Goal: Task Accomplishment & Management: Use online tool/utility

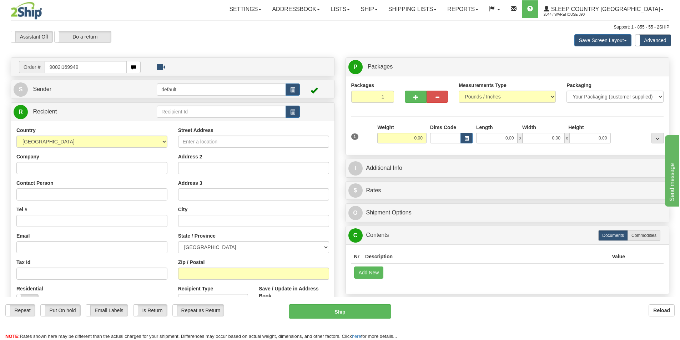
type input "9002i169949"
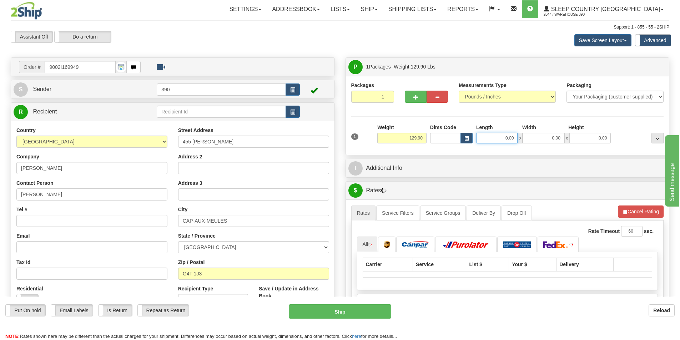
click at [492, 136] on input "0.00" at bounding box center [496, 138] width 41 height 11
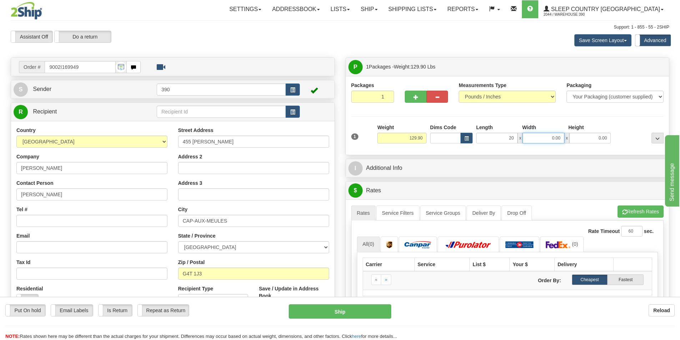
type input "20.00"
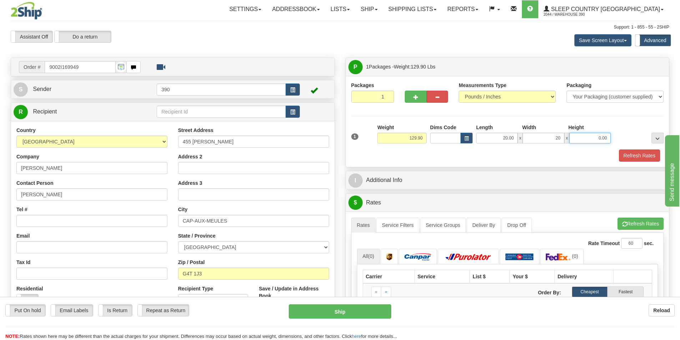
type input "20.00"
type input "40.00"
click at [625, 151] on button "Refresh Rates" at bounding box center [639, 156] width 41 height 12
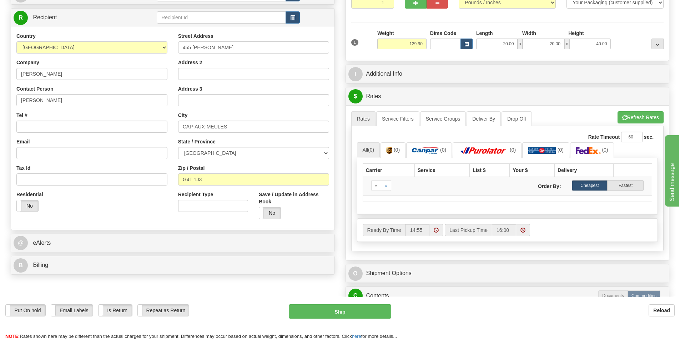
scroll to position [107, 0]
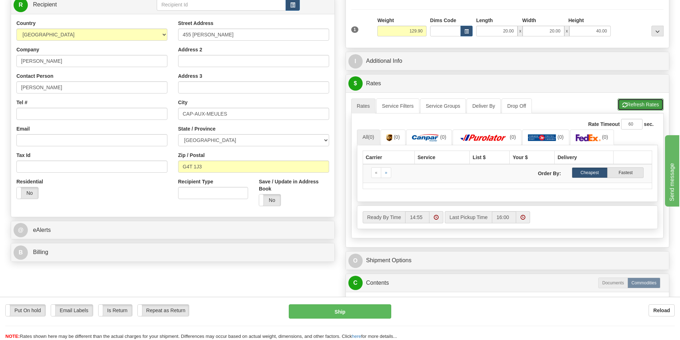
click at [641, 102] on button "Refresh Rates" at bounding box center [640, 104] width 46 height 12
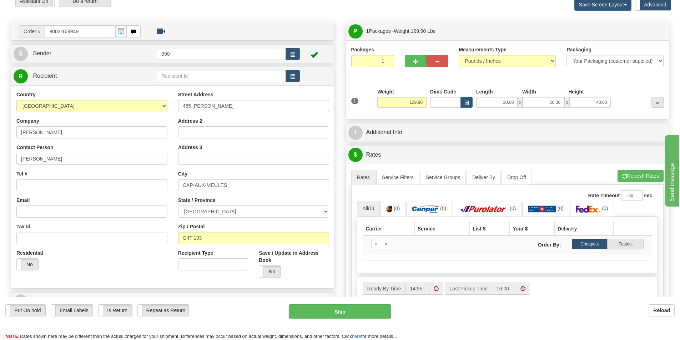
scroll to position [0, 0]
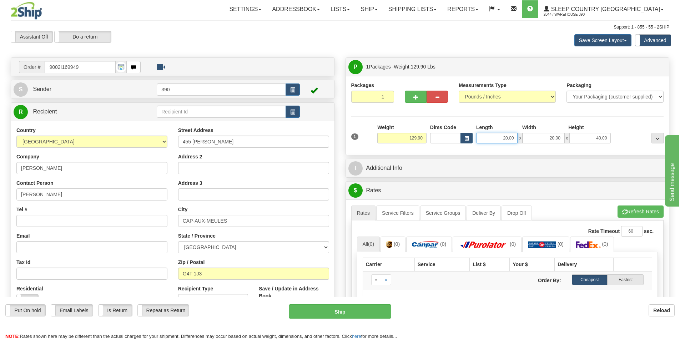
drag, startPoint x: 515, startPoint y: 136, endPoint x: 468, endPoint y: 143, distance: 46.8
click at [468, 143] on div "Dims Code Length Width Height x" at bounding box center [520, 134] width 184 height 20
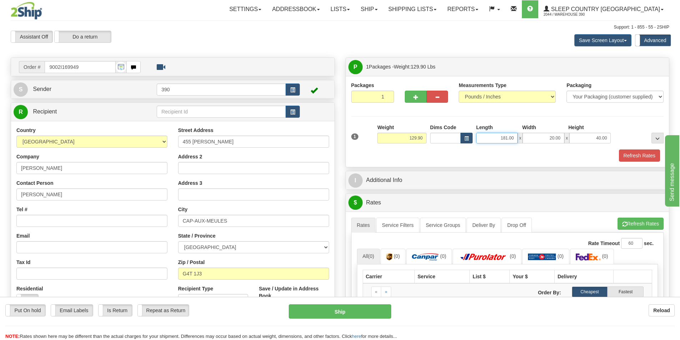
drag, startPoint x: 515, startPoint y: 139, endPoint x: 470, endPoint y: 138, distance: 45.0
click at [470, 138] on div "Dims Code Length Width Height x" at bounding box center [520, 134] width 184 height 20
type input "18.00"
type input "38.00"
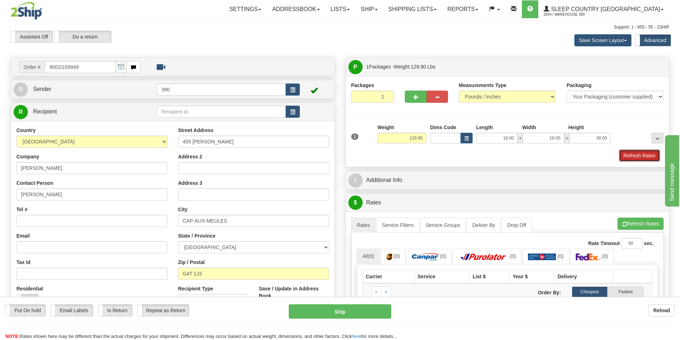
click at [624, 156] on button "Refresh Rates" at bounding box center [639, 156] width 41 height 12
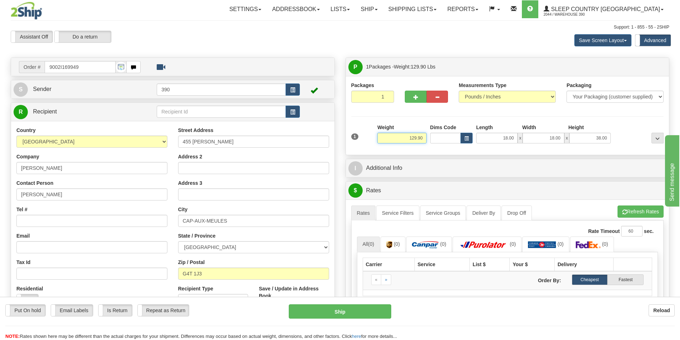
drag, startPoint x: 422, startPoint y: 138, endPoint x: 403, endPoint y: 142, distance: 20.0
click at [403, 142] on input "129.90" at bounding box center [401, 138] width 49 height 11
type input "100.00"
drag, startPoint x: 516, startPoint y: 139, endPoint x: 498, endPoint y: 139, distance: 17.8
click at [498, 139] on input "18.00" at bounding box center [496, 138] width 41 height 11
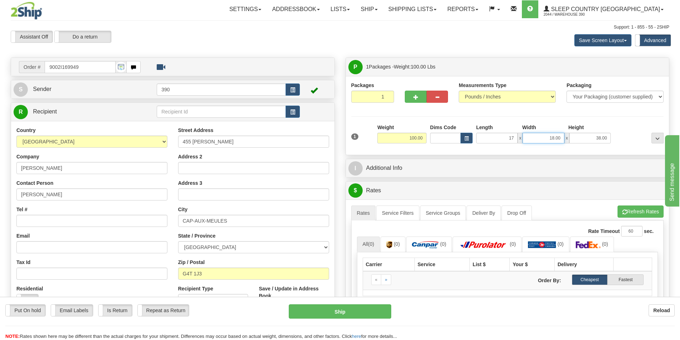
type input "17.00"
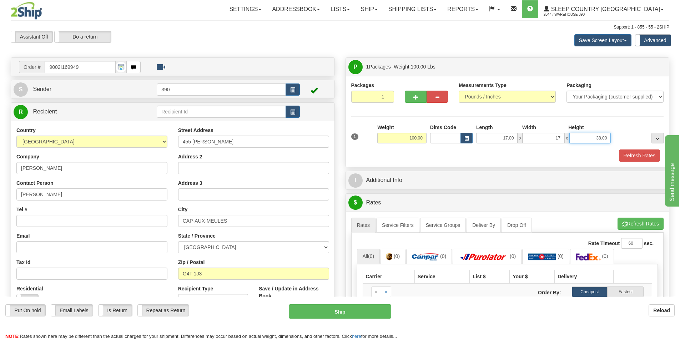
type input "17.00"
type input "35.00"
click at [623, 155] on button "Refresh Rates" at bounding box center [639, 156] width 41 height 12
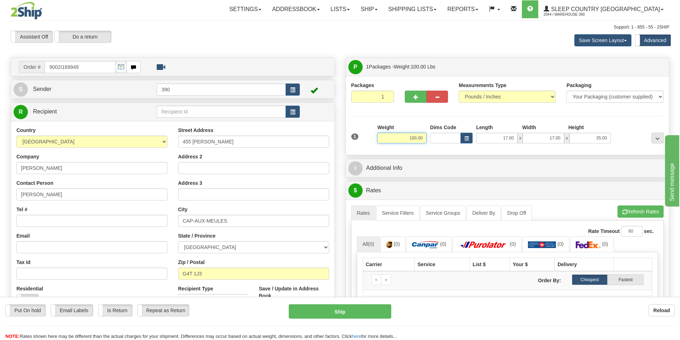
drag, startPoint x: 424, startPoint y: 138, endPoint x: 398, endPoint y: 141, distance: 26.6
click at [398, 141] on input "100.00" at bounding box center [401, 138] width 49 height 11
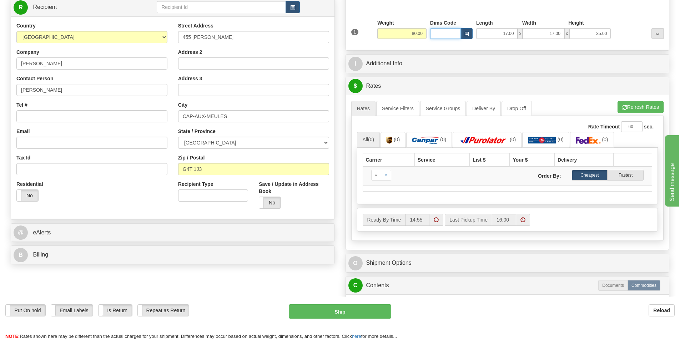
scroll to position [107, 0]
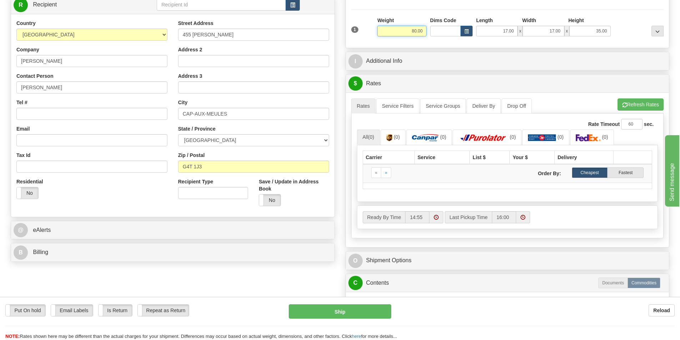
drag, startPoint x: 424, startPoint y: 30, endPoint x: 395, endPoint y: 32, distance: 29.7
click at [395, 32] on input "80.00" at bounding box center [401, 31] width 49 height 11
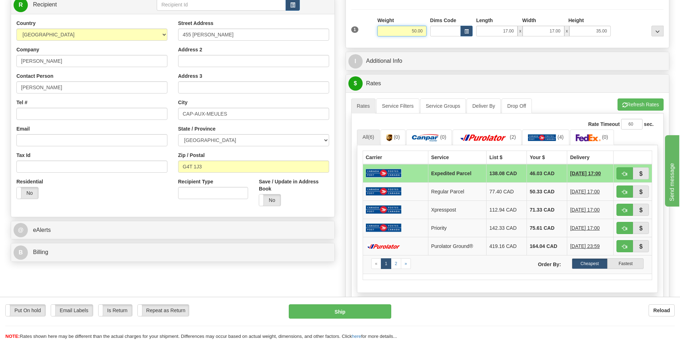
drag, startPoint x: 423, startPoint y: 30, endPoint x: 382, endPoint y: 36, distance: 41.1
click at [382, 36] on div "Weight 50.00" at bounding box center [401, 29] width 53 height 25
type input "129.00"
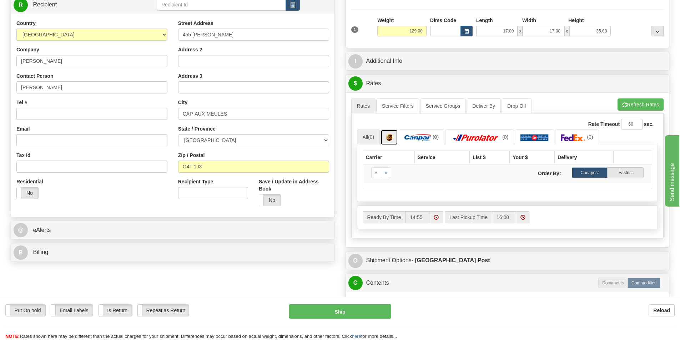
click at [390, 137] on img at bounding box center [389, 137] width 6 height 7
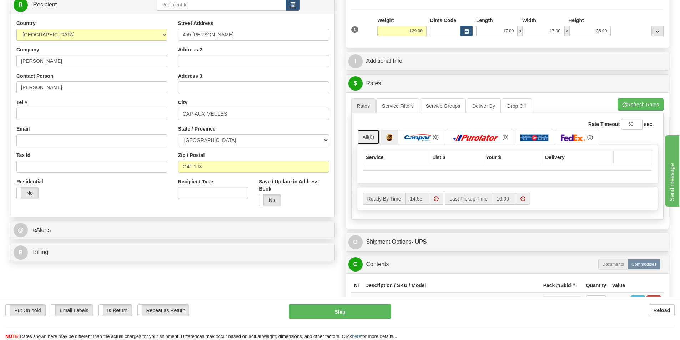
click at [371, 137] on span "(0)" at bounding box center [371, 137] width 6 height 6
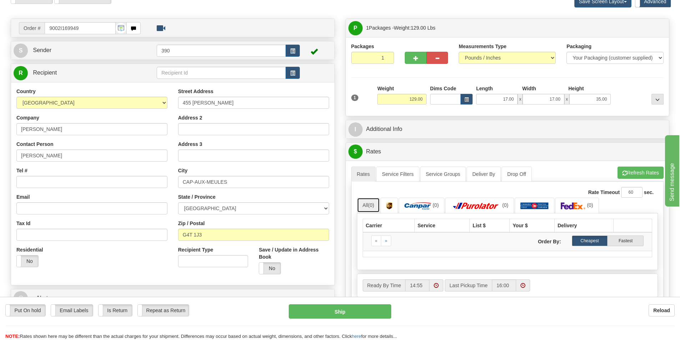
scroll to position [36, 0]
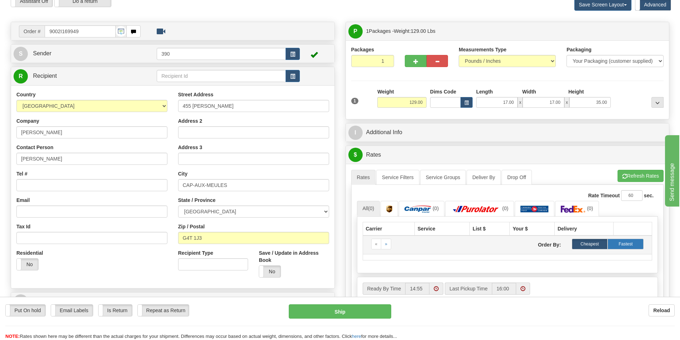
click at [618, 243] on label "Fastest" at bounding box center [625, 244] width 36 height 11
click at [595, 243] on label "Cheapest" at bounding box center [590, 244] width 36 height 11
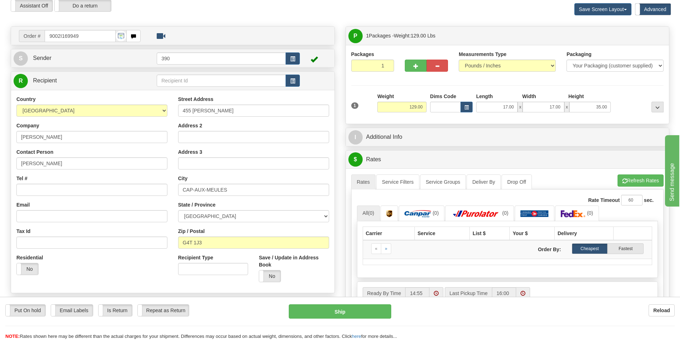
scroll to position [0, 0]
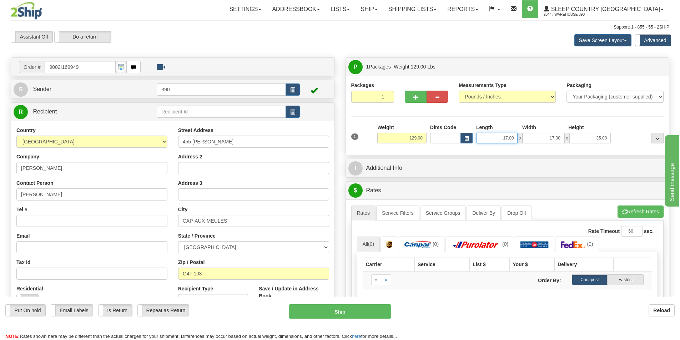
drag, startPoint x: 514, startPoint y: 137, endPoint x: 473, endPoint y: 140, distance: 41.5
click at [473, 140] on div "Dims Code Length Width Height x" at bounding box center [520, 134] width 184 height 20
type input "12.00"
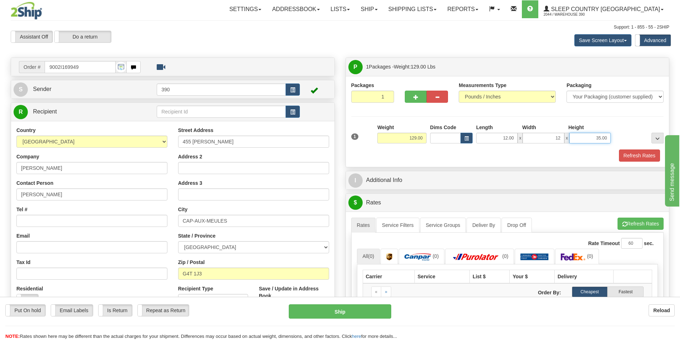
type input "12.00"
click at [632, 156] on button "Refresh Rates" at bounding box center [639, 156] width 41 height 12
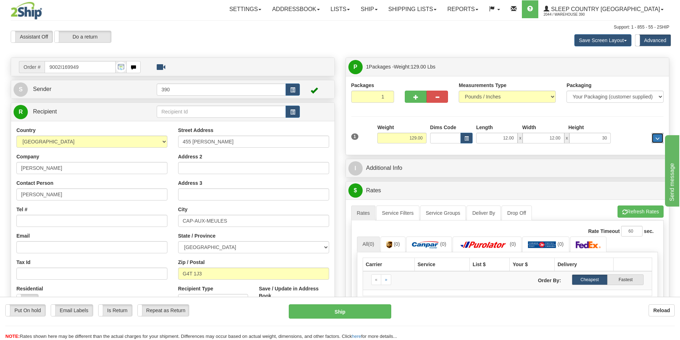
type input "30.00"
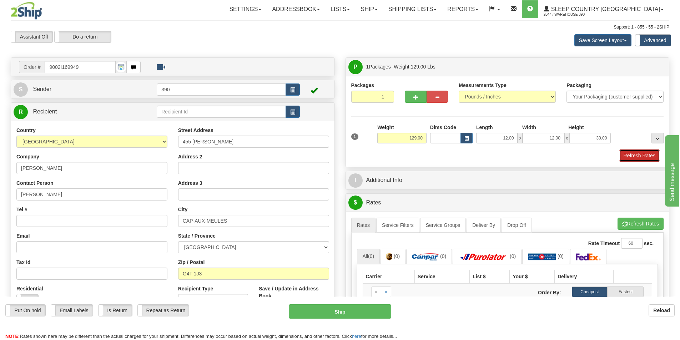
click at [650, 156] on button "Refresh Rates" at bounding box center [639, 156] width 41 height 12
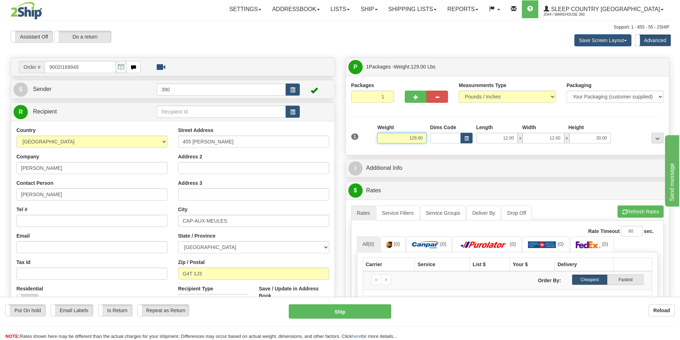
drag, startPoint x: 423, startPoint y: 138, endPoint x: 385, endPoint y: 142, distance: 38.4
click at [385, 142] on input "129.00" at bounding box center [401, 138] width 49 height 11
type input "100.00"
drag, startPoint x: 84, startPoint y: 67, endPoint x: 38, endPoint y: 67, distance: 45.3
click at [38, 67] on div "Order # 9002I169949" at bounding box center [80, 67] width 122 height 12
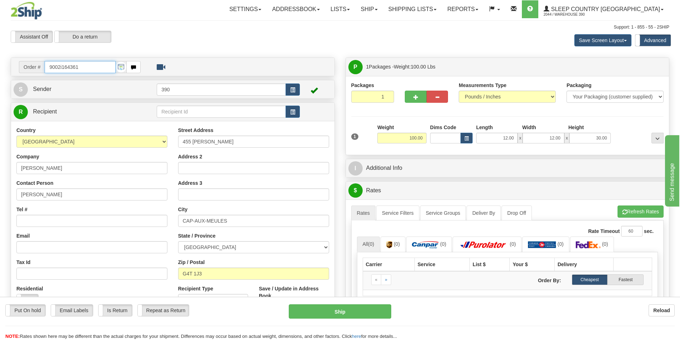
type input "9002i164361"
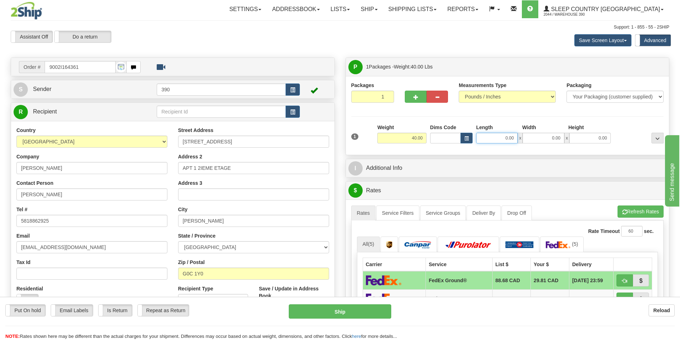
click at [499, 136] on input "0.00" at bounding box center [496, 138] width 41 height 11
type input "0.00"
click at [493, 135] on input "0.00" at bounding box center [496, 138] width 41 height 11
type input "20.00"
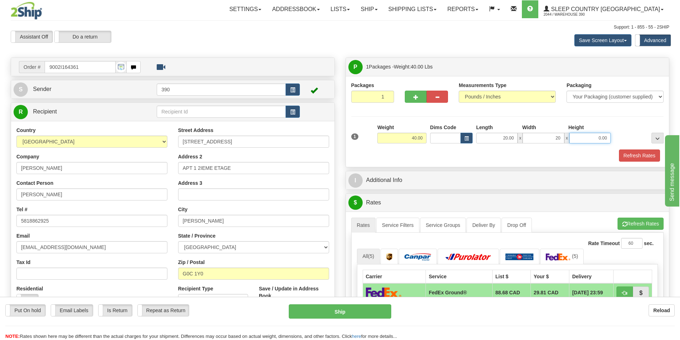
type input "20.00"
type input "40.00"
click at [644, 158] on button "Refresh Rates" at bounding box center [639, 156] width 41 height 12
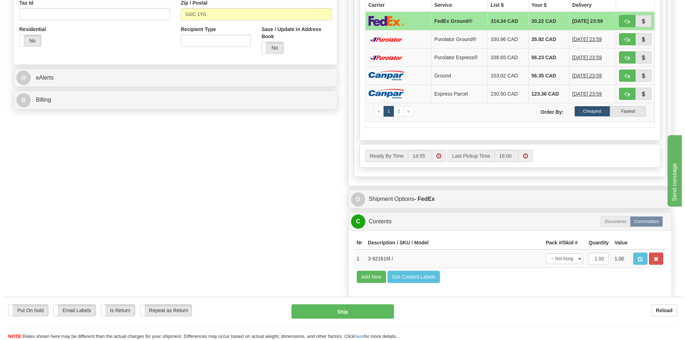
scroll to position [321, 0]
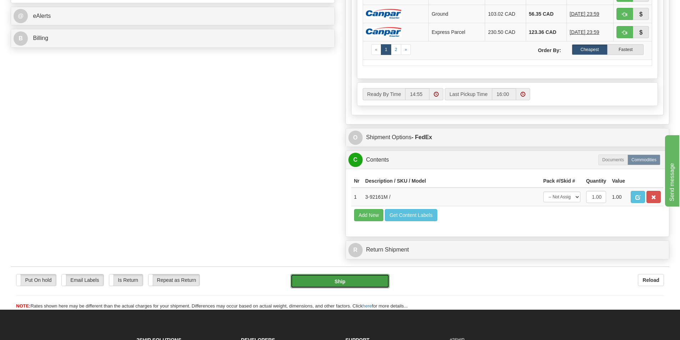
click at [329, 286] on button "Ship" at bounding box center [339, 281] width 99 height 14
type input "92"
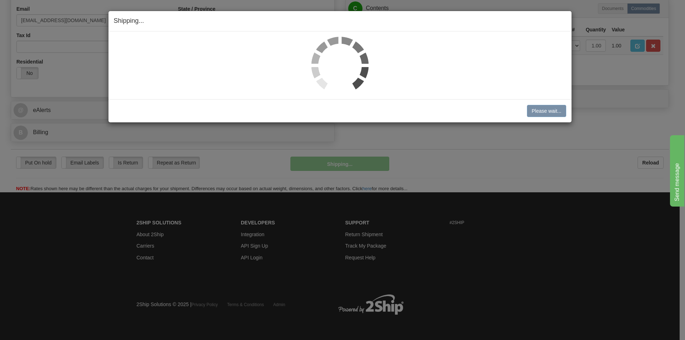
scroll to position [227, 0]
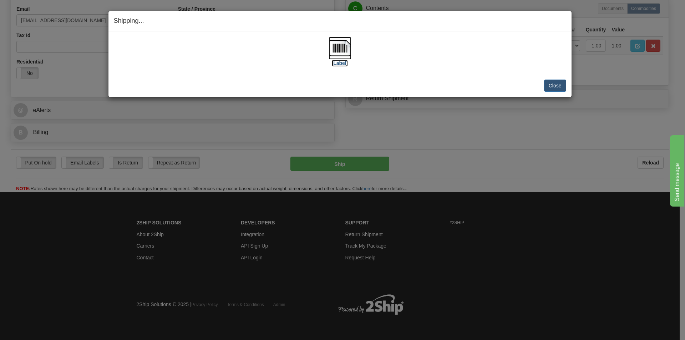
click at [337, 54] on img at bounding box center [340, 48] width 23 height 23
click at [561, 84] on button "Close" at bounding box center [555, 86] width 22 height 12
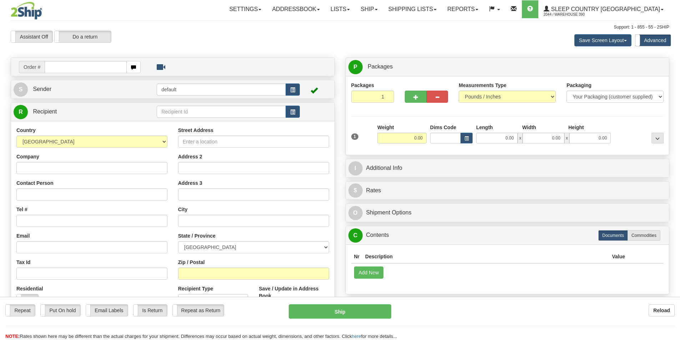
drag, startPoint x: 0, startPoint y: 0, endPoint x: 77, endPoint y: 66, distance: 101.2
click at [77, 66] on input "text" at bounding box center [86, 67] width 82 height 12
type input "9002i166570"
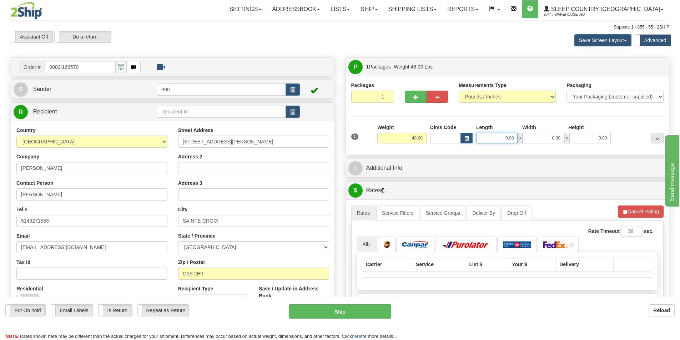
click at [502, 140] on input "0.00" at bounding box center [496, 138] width 41 height 11
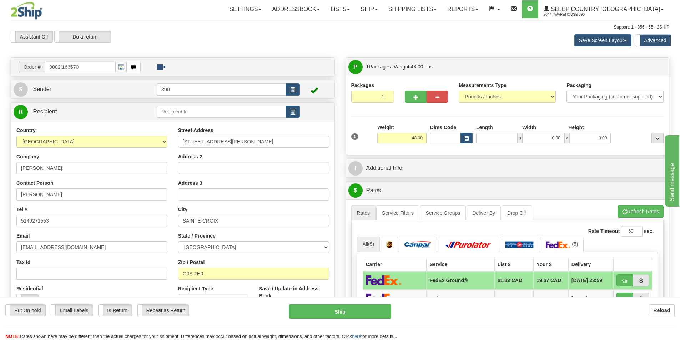
type input "0.00"
click at [493, 139] on input "0.00" at bounding box center [496, 138] width 41 height 11
type input "20.00"
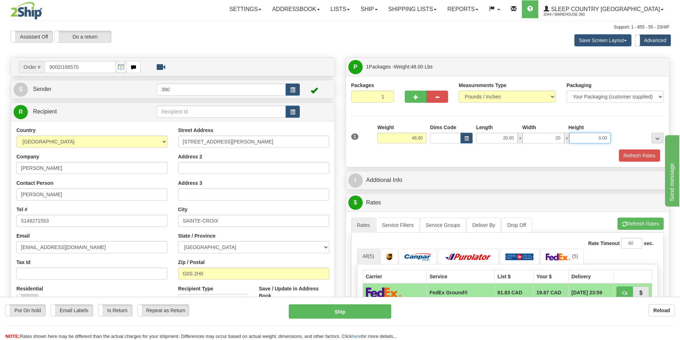
type input "20.00"
type input "40.00"
click at [634, 157] on button "Refresh Rates" at bounding box center [639, 156] width 41 height 12
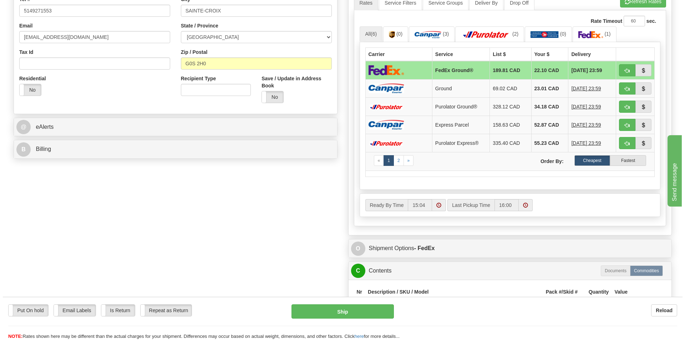
scroll to position [214, 0]
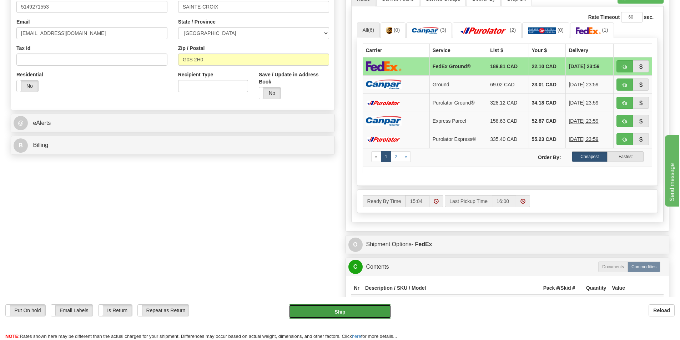
click at [345, 310] on button "Ship" at bounding box center [340, 311] width 102 height 14
type input "92"
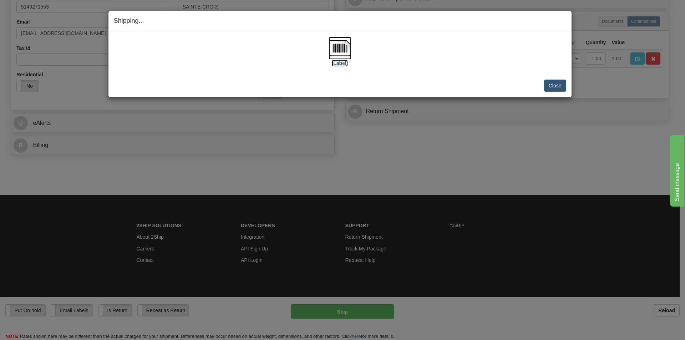
click at [336, 52] on img at bounding box center [340, 48] width 23 height 23
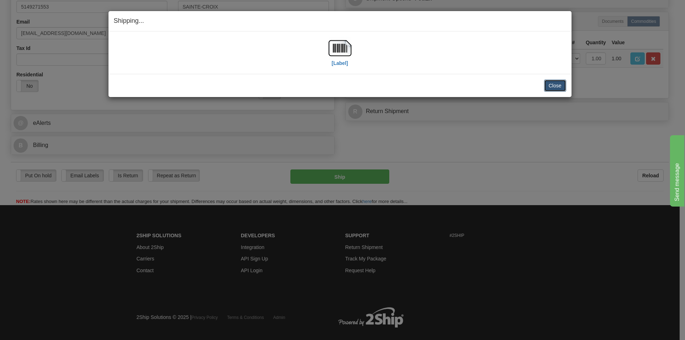
click at [548, 81] on button "Close" at bounding box center [555, 86] width 22 height 12
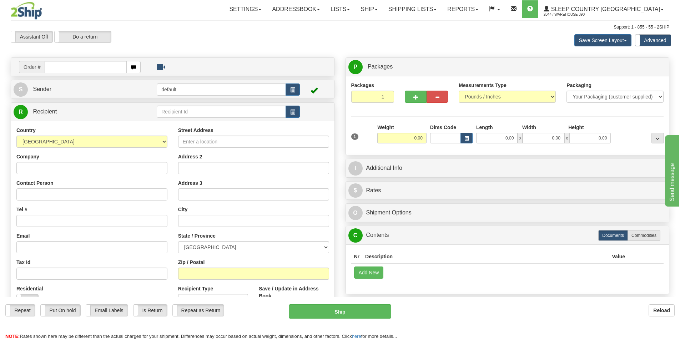
drag, startPoint x: 0, startPoint y: 0, endPoint x: 62, endPoint y: 68, distance: 92.2
click at [62, 68] on input "text" at bounding box center [86, 67] width 82 height 12
type input "9002i167039"
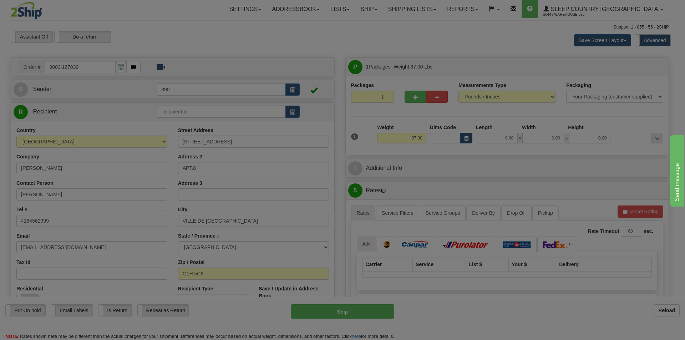
click at [499, 136] on body "Training Course Close Toggle navigation Settings Shipping Preferences New Recip…" at bounding box center [342, 170] width 685 height 340
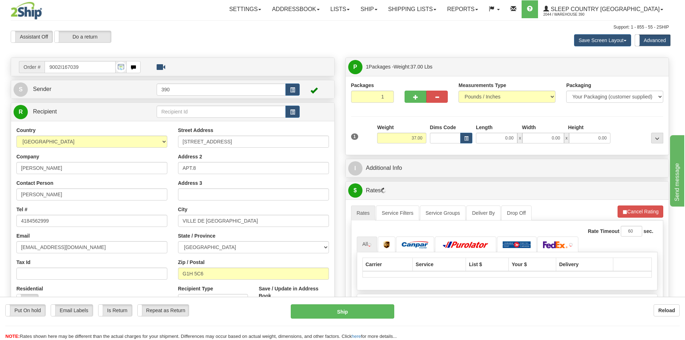
type input "[GEOGRAPHIC_DATA]"
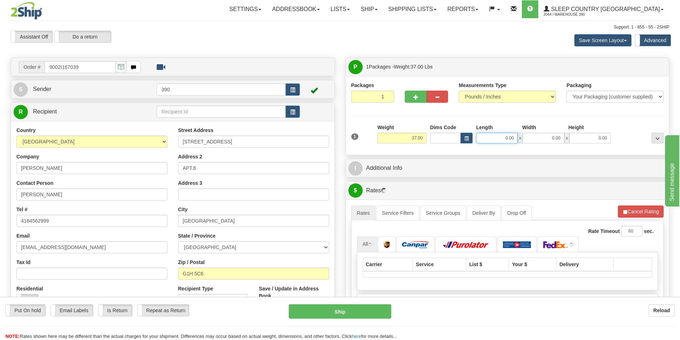
click at [499, 136] on input "0.00" at bounding box center [496, 138] width 41 height 11
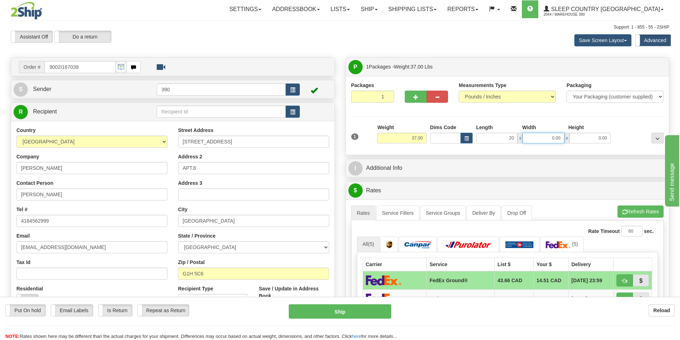
type input "20.00"
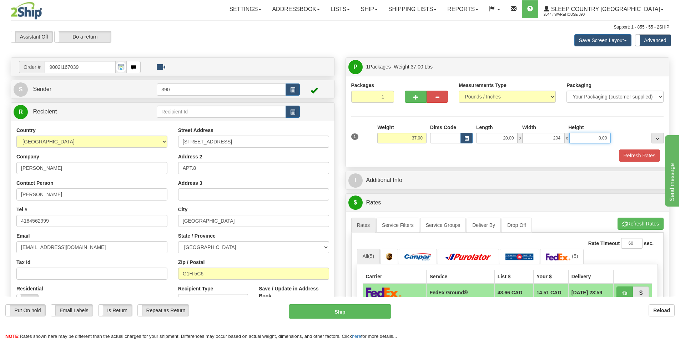
type input "204.00"
type input "0.00"
drag, startPoint x: 560, startPoint y: 138, endPoint x: 531, endPoint y: 141, distance: 29.5
click at [531, 141] on input "204.00" at bounding box center [542, 138] width 41 height 11
type input "20.00"
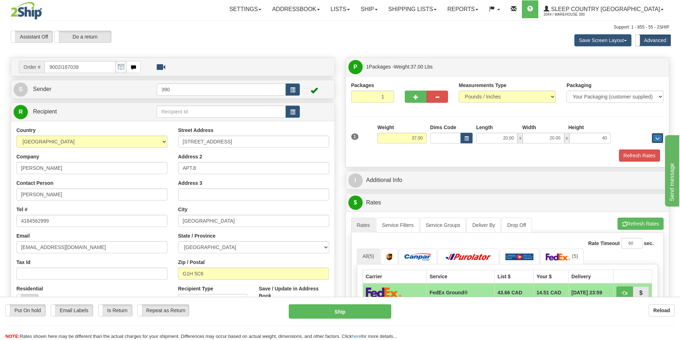
type input "40.00"
click at [635, 152] on button "Refresh Rates" at bounding box center [639, 156] width 41 height 12
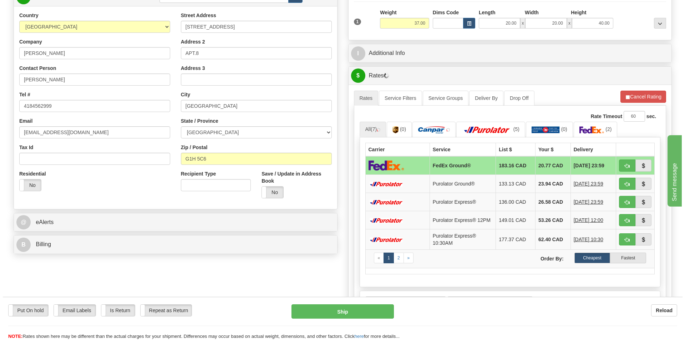
scroll to position [143, 0]
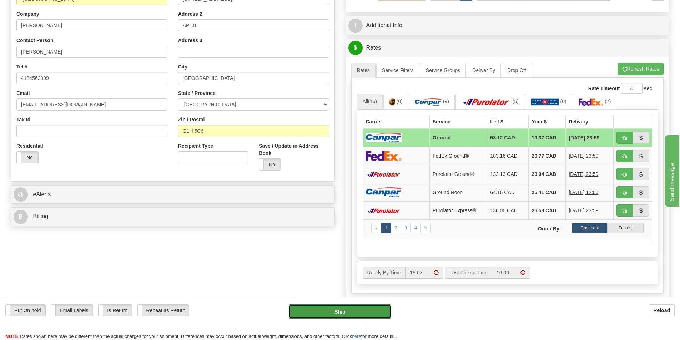
click at [338, 306] on button "Ship" at bounding box center [340, 311] width 102 height 14
type input "1"
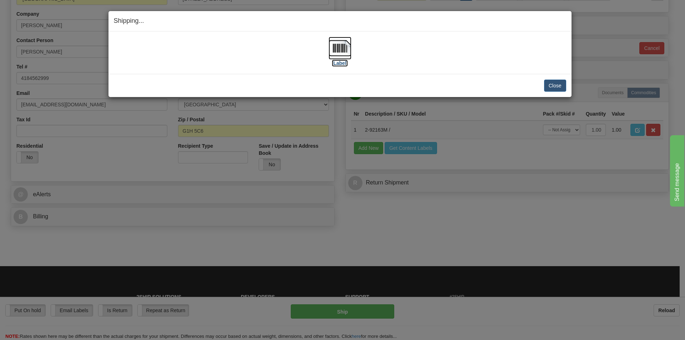
click at [342, 51] on img at bounding box center [340, 48] width 23 height 23
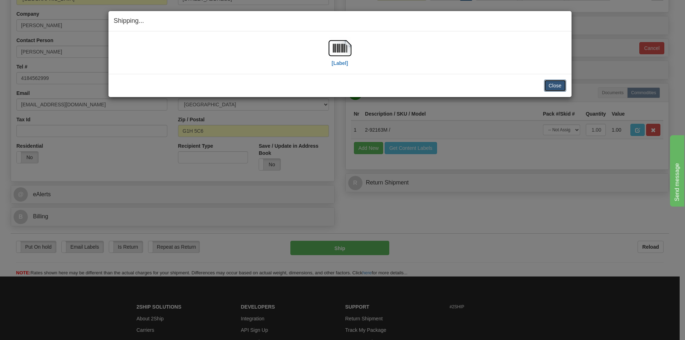
click at [556, 85] on button "Close" at bounding box center [555, 86] width 22 height 12
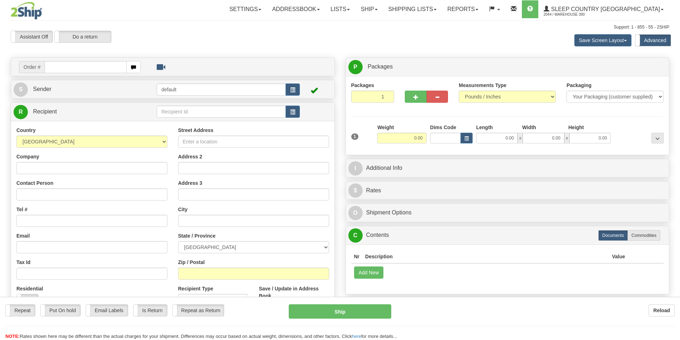
click at [66, 68] on div "Toggle navigation Settings Shipping Preferences Fields Preferences New" at bounding box center [340, 204] width 680 height 409
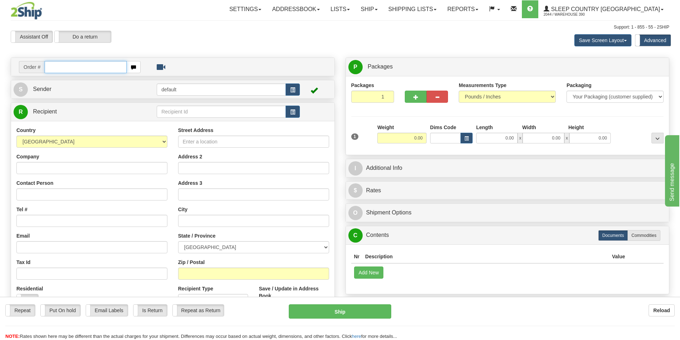
click at [66, 68] on input "text" at bounding box center [86, 67] width 82 height 12
type input "9002i167312"
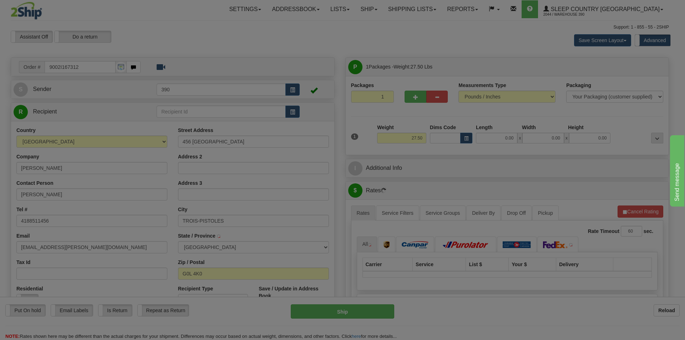
click at [492, 136] on div "Please wait..." at bounding box center [342, 170] width 685 height 340
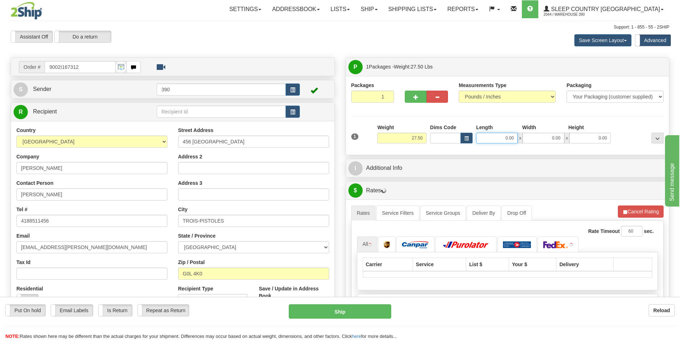
click at [495, 137] on input "0.00" at bounding box center [496, 138] width 41 height 11
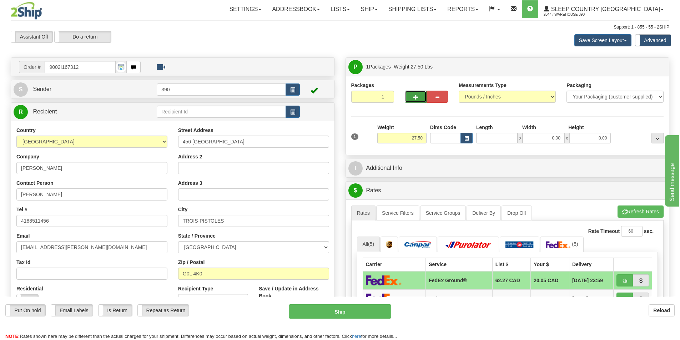
type input "0.00"
click at [418, 95] on span "button" at bounding box center [415, 97] width 5 height 5
radio input "true"
type input "2"
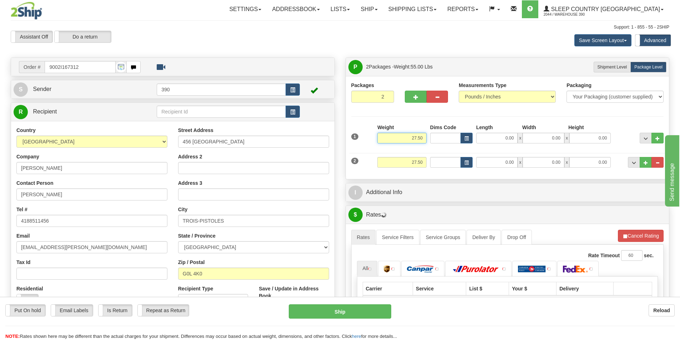
drag, startPoint x: 424, startPoint y: 137, endPoint x: 390, endPoint y: 139, distance: 33.6
click at [390, 139] on input "27.50" at bounding box center [401, 138] width 49 height 11
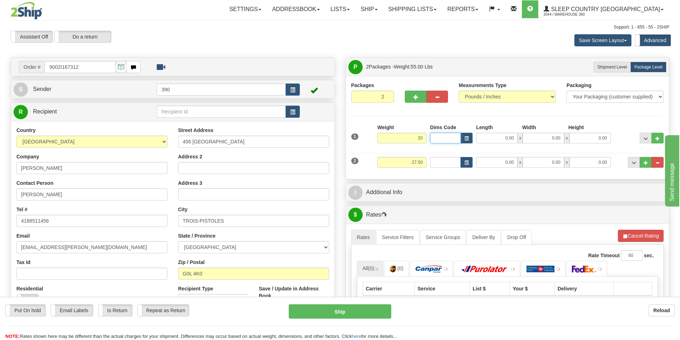
type input "20.00"
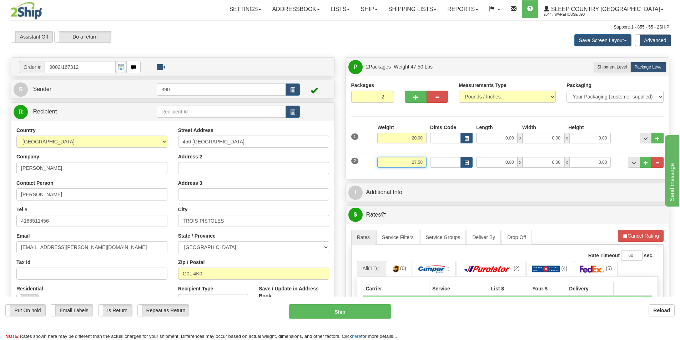
drag, startPoint x: 424, startPoint y: 165, endPoint x: 374, endPoint y: 163, distance: 49.3
click at [374, 163] on div "2 Weight 27.50 Dims Code Length Width Height" at bounding box center [507, 162] width 316 height 24
type input "7.50"
click at [496, 136] on input "0.00" at bounding box center [496, 138] width 41 height 11
type input "20.00"
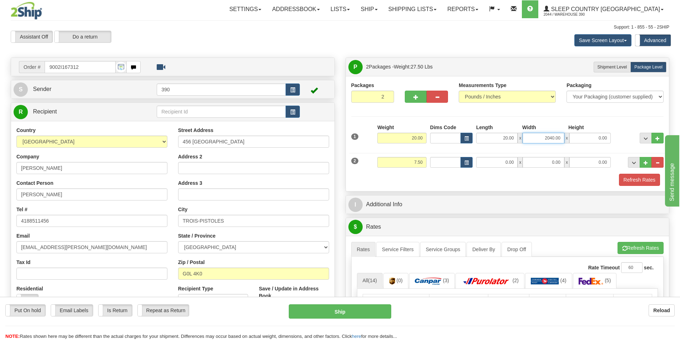
drag, startPoint x: 559, startPoint y: 138, endPoint x: 536, endPoint y: 140, distance: 23.0
click at [536, 140] on input "2040.00" at bounding box center [542, 138] width 41 height 11
drag, startPoint x: 561, startPoint y: 138, endPoint x: 524, endPoint y: 142, distance: 36.6
click at [525, 142] on input "2040.00" at bounding box center [542, 138] width 41 height 11
type input "20.00"
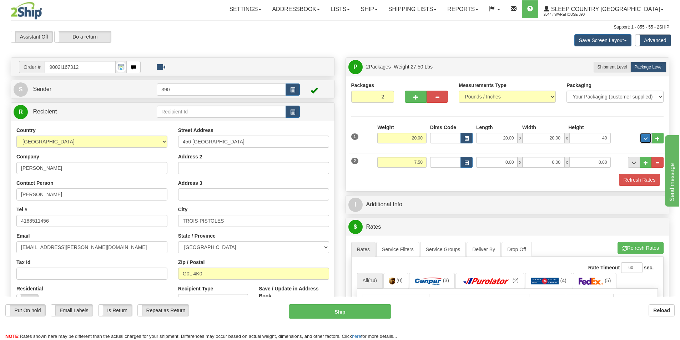
type input "40.00"
click at [475, 160] on div "0.00 x 0.00 x 0.00" at bounding box center [543, 162] width 138 height 11
click at [491, 161] on input "0.00" at bounding box center [496, 162] width 41 height 11
type input "12.00"
type input "9.00"
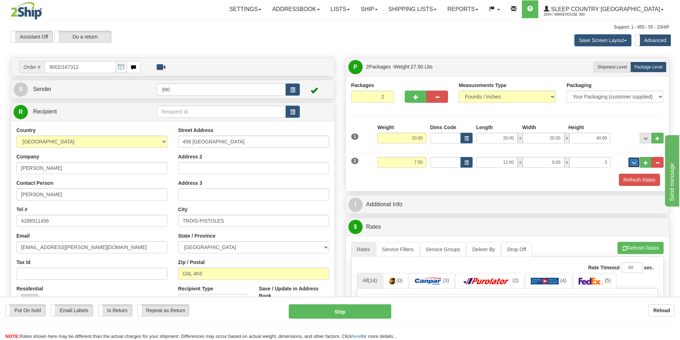
type input "3.00"
click at [624, 178] on button "Refresh Rates" at bounding box center [639, 180] width 41 height 12
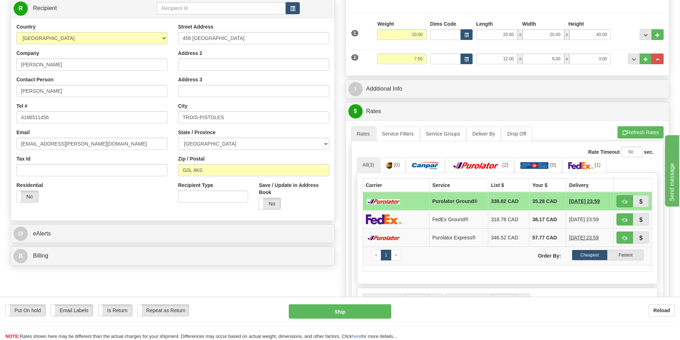
scroll to position [107, 0]
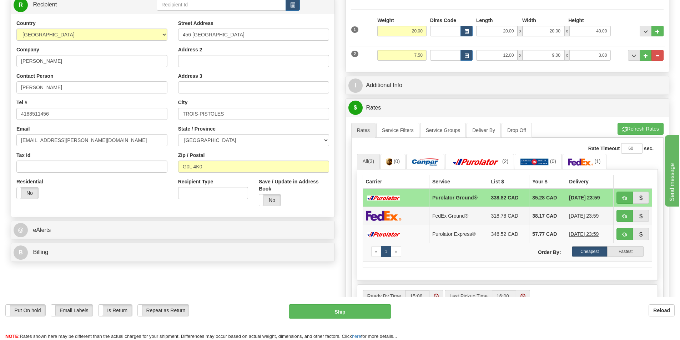
click at [374, 219] on img at bounding box center [384, 216] width 36 height 10
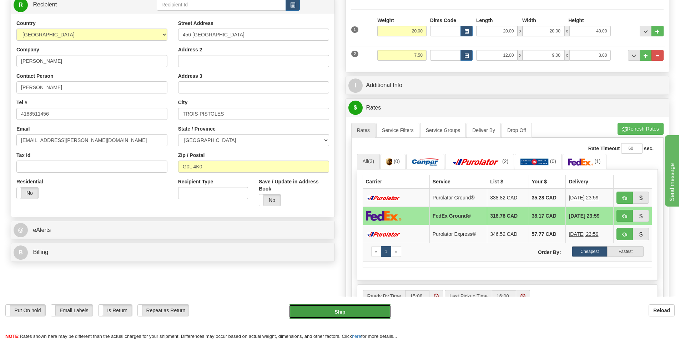
click at [333, 314] on button "Ship" at bounding box center [340, 311] width 102 height 14
type input "92"
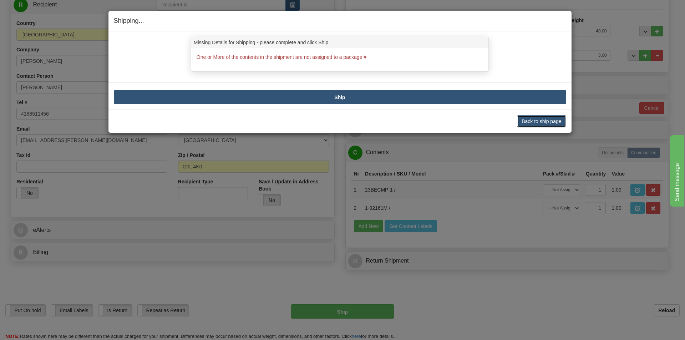
click at [548, 120] on button "Back to ship page" at bounding box center [541, 121] width 49 height 12
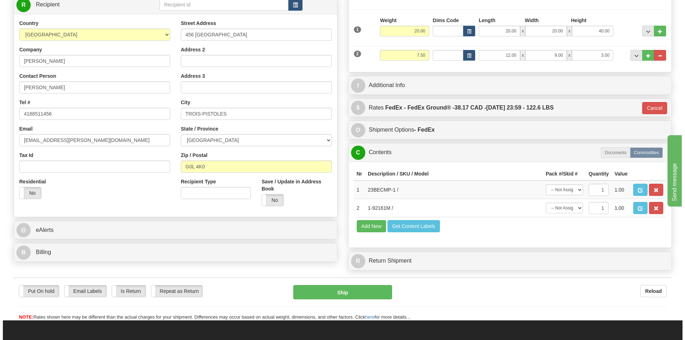
scroll to position [236, 0]
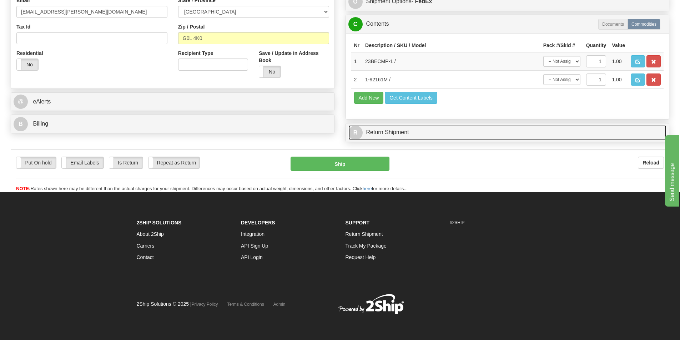
click at [607, 136] on link "R Return Shipment" at bounding box center [507, 132] width 318 height 15
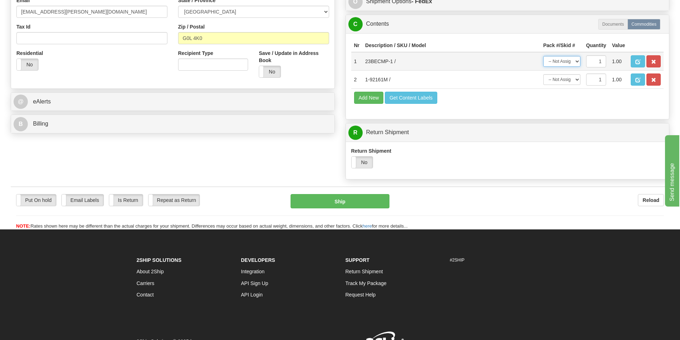
click at [573, 61] on select "-- Not Assigned -- Package 1 Package 2" at bounding box center [561, 61] width 37 height 11
select select "1"
click at [543, 56] on select "-- Not Assigned -- Package 1 Package 2" at bounding box center [561, 61] width 37 height 11
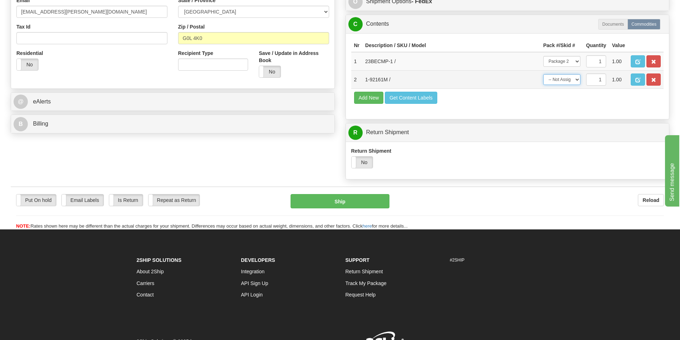
click at [567, 81] on select "-- Not Assigned -- Package 1 Package 2" at bounding box center [561, 79] width 37 height 11
select select "0"
click at [543, 74] on select "-- Not Assigned -- Package 1 Package 2" at bounding box center [561, 79] width 37 height 11
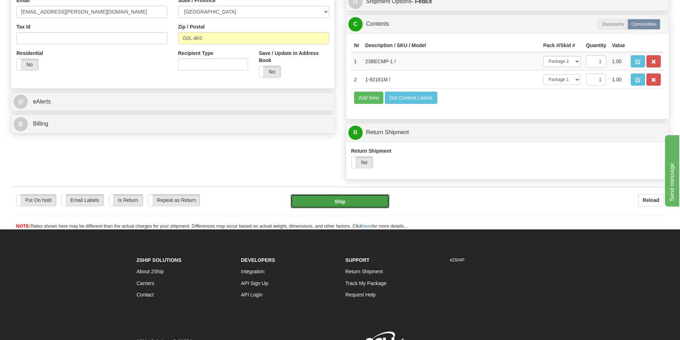
click at [358, 199] on button "Ship" at bounding box center [339, 201] width 99 height 14
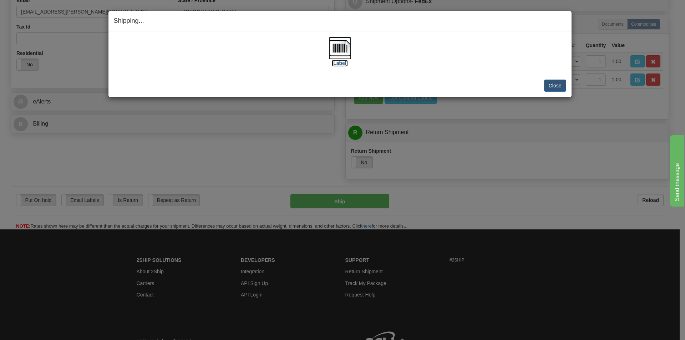
click at [346, 49] on img at bounding box center [340, 48] width 23 height 23
click at [555, 84] on button "Close" at bounding box center [555, 86] width 22 height 12
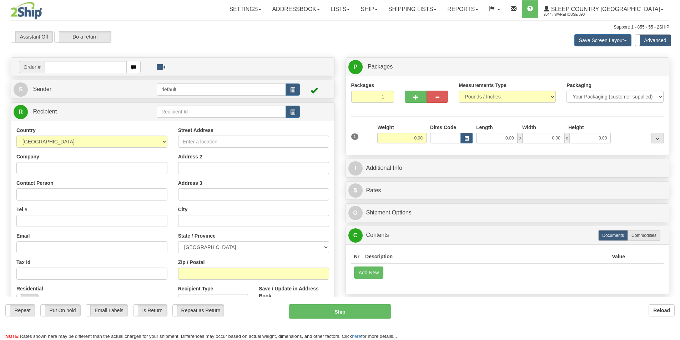
click at [61, 68] on input "text" at bounding box center [86, 67] width 82 height 12
type input "9002i168822"
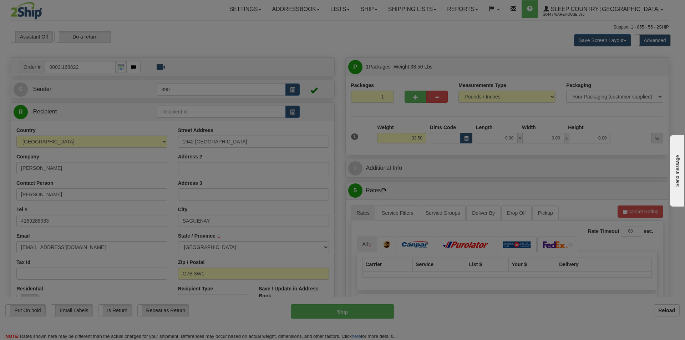
click at [481, 139] on div "Please wait..." at bounding box center [342, 170] width 685 height 340
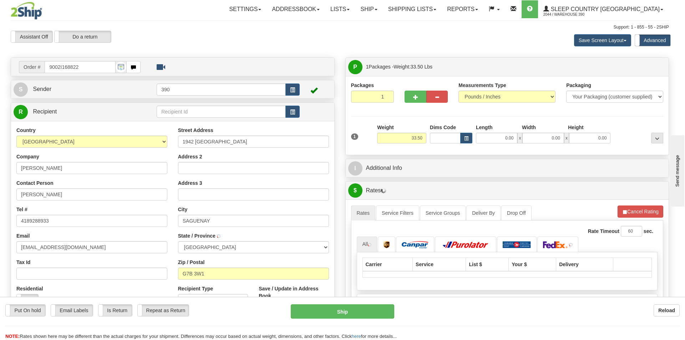
type input "LA BAIE"
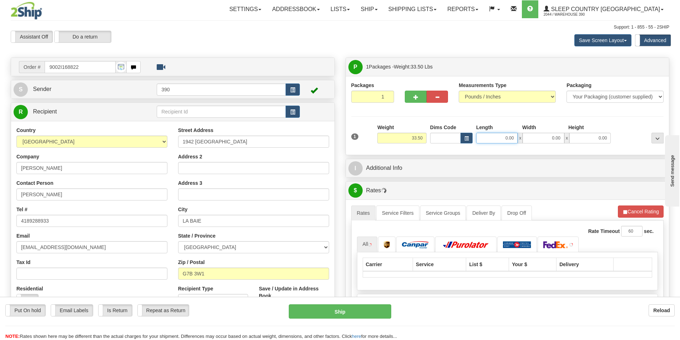
click at [493, 138] on input "0.00" at bounding box center [496, 138] width 41 height 11
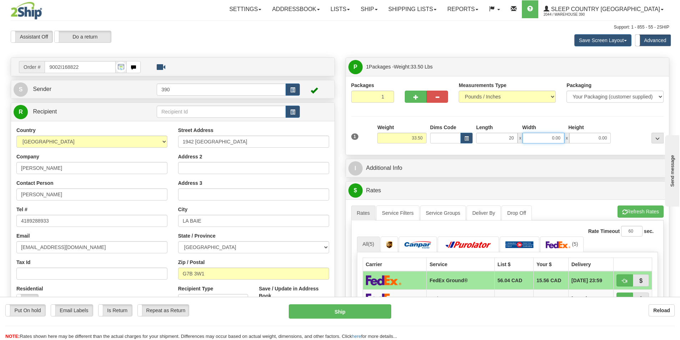
type input "20.00"
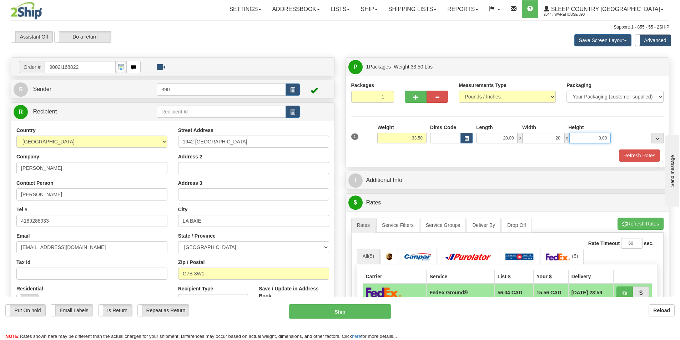
type input "20.00"
type input "40.00"
click at [642, 158] on button "Refresh Rates" at bounding box center [639, 156] width 41 height 12
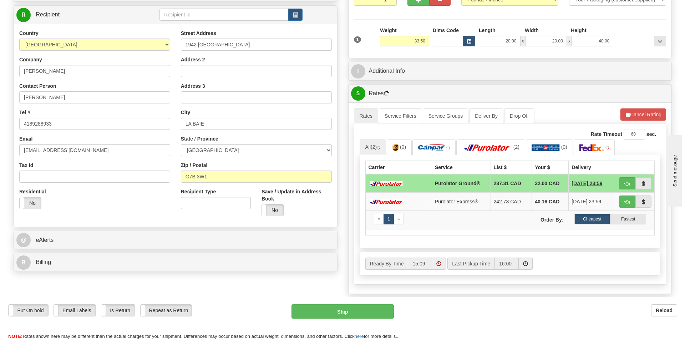
scroll to position [107, 0]
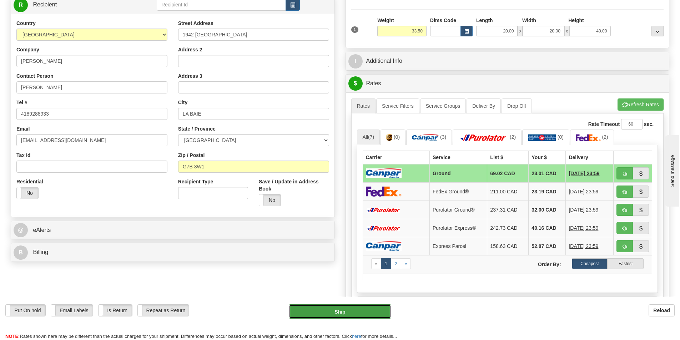
click at [338, 312] on button "Ship" at bounding box center [340, 311] width 102 height 14
type input "1"
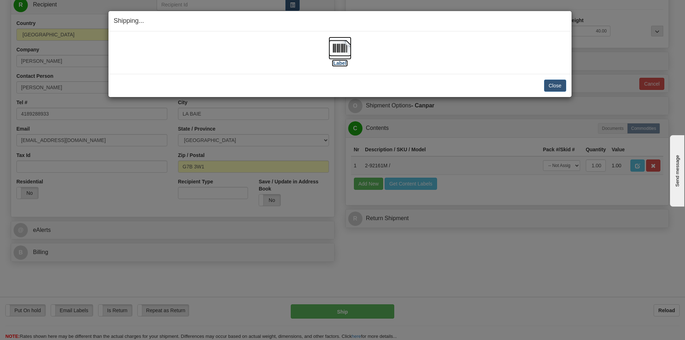
click at [346, 57] on img at bounding box center [340, 48] width 23 height 23
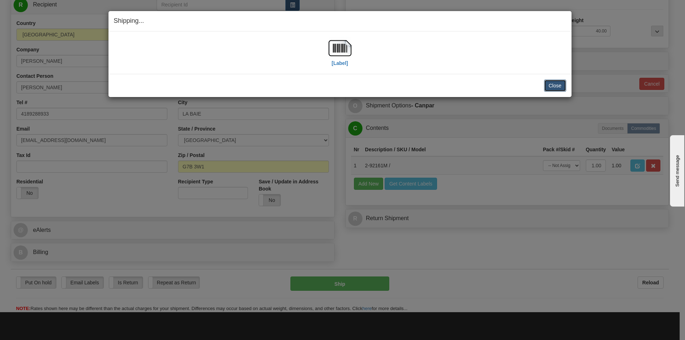
click at [552, 88] on button "Close" at bounding box center [555, 86] width 22 height 12
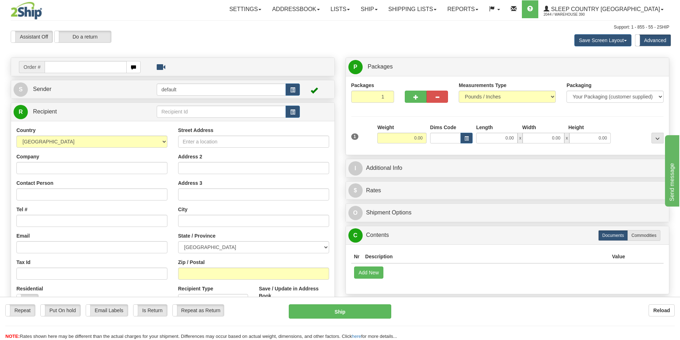
click at [65, 67] on input "text" at bounding box center [86, 67] width 82 height 12
type input "9002i169744"
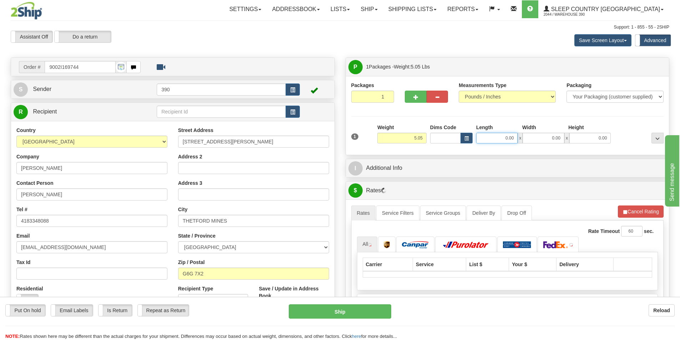
click at [503, 137] on input "0.00" at bounding box center [496, 138] width 41 height 11
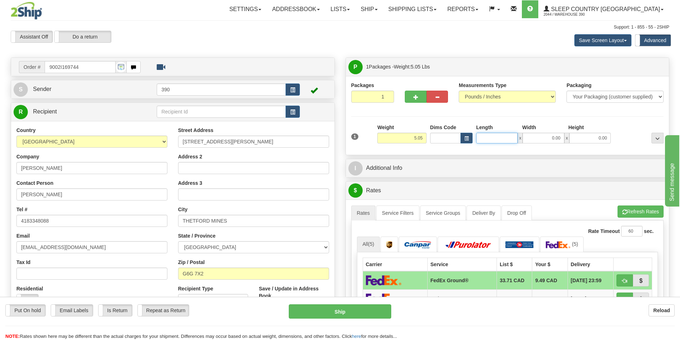
type input "4"
type input "6.00"
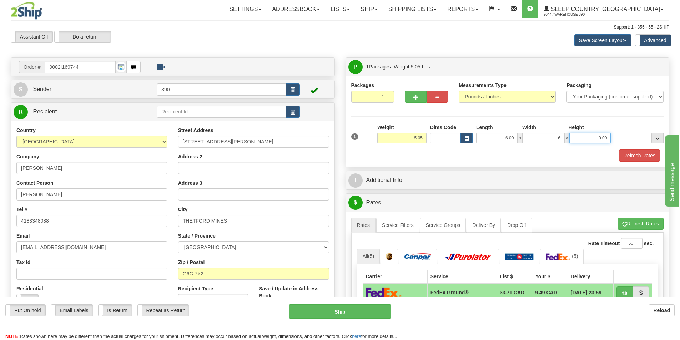
type input "6.00"
type input "14.00"
click at [626, 153] on button "Refresh Rates" at bounding box center [639, 156] width 41 height 12
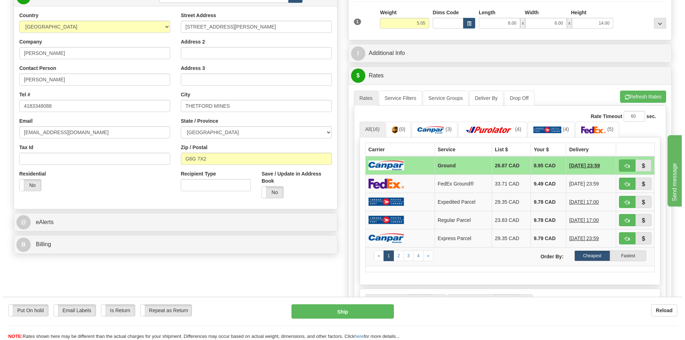
scroll to position [178, 0]
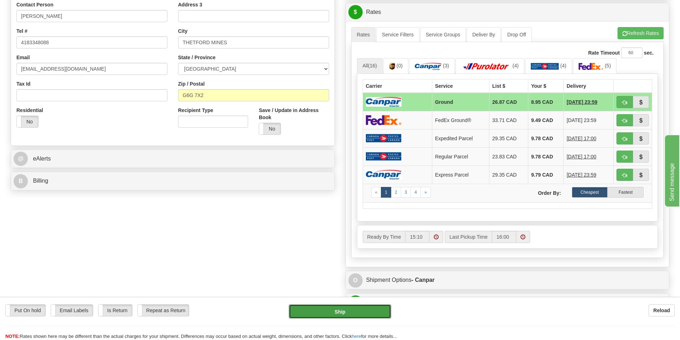
click at [362, 310] on button "Ship" at bounding box center [340, 311] width 102 height 14
type input "1"
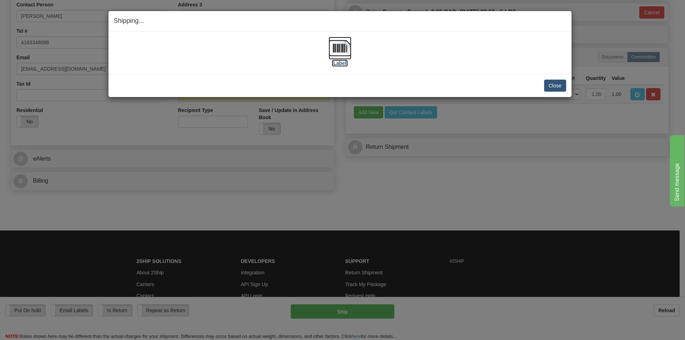
click at [340, 54] on img at bounding box center [340, 48] width 23 height 23
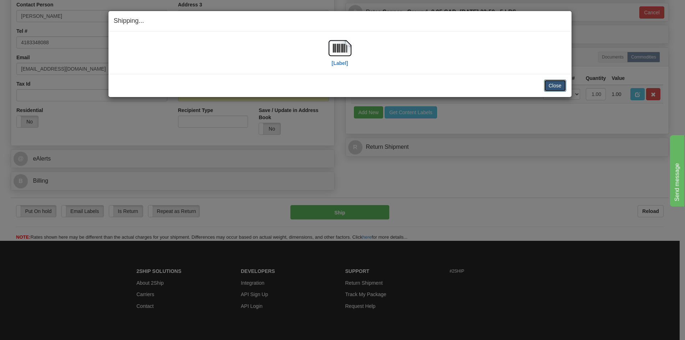
click at [548, 82] on button "Close" at bounding box center [555, 86] width 22 height 12
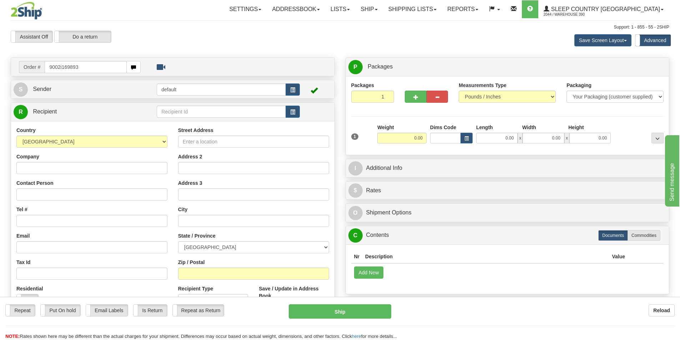
type input "9002i169893"
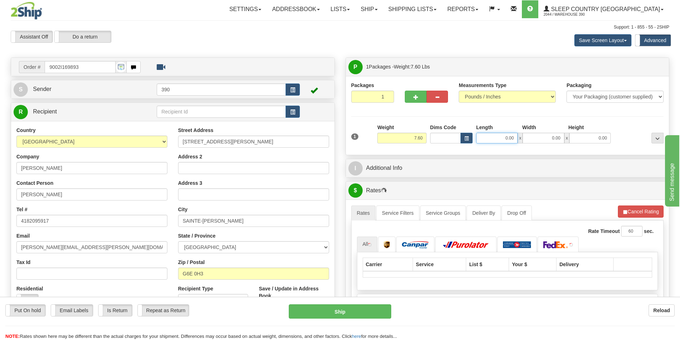
click at [501, 139] on input "0.00" at bounding box center [496, 138] width 41 height 11
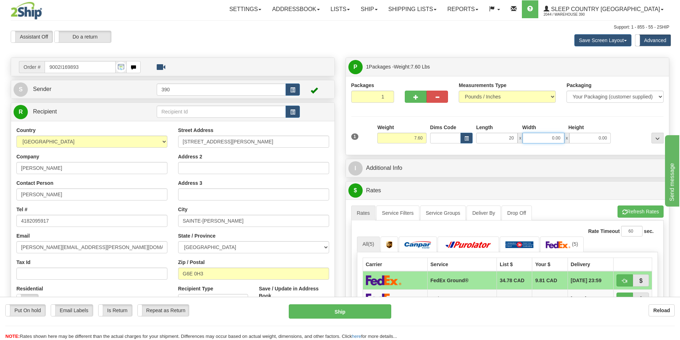
type input "20.00"
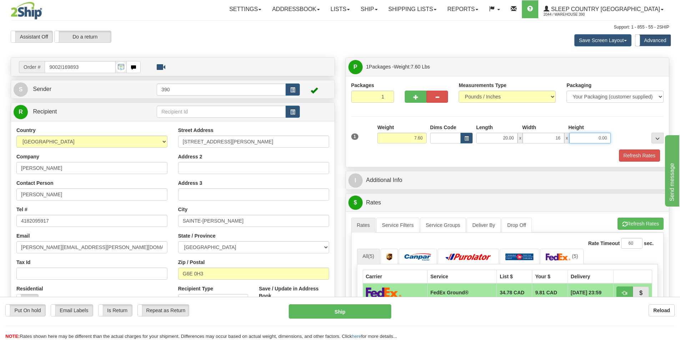
type input "16.00"
type input "4"
type input "10.00"
click at [642, 156] on button "Refresh Rates" at bounding box center [639, 156] width 41 height 12
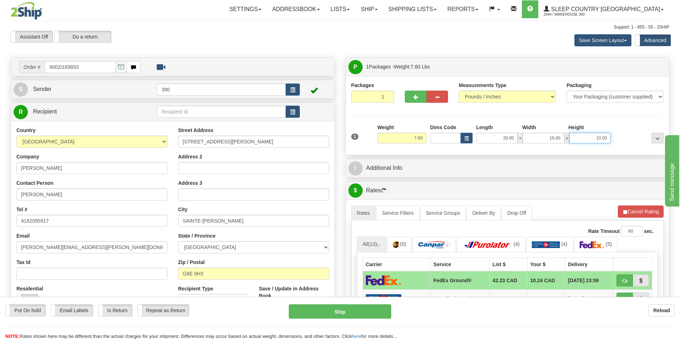
drag, startPoint x: 609, startPoint y: 135, endPoint x: 590, endPoint y: 135, distance: 18.9
click at [590, 135] on input "10.00" at bounding box center [589, 138] width 41 height 11
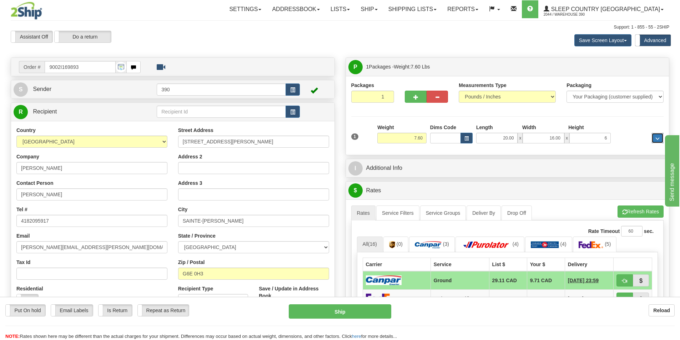
type input "6.00"
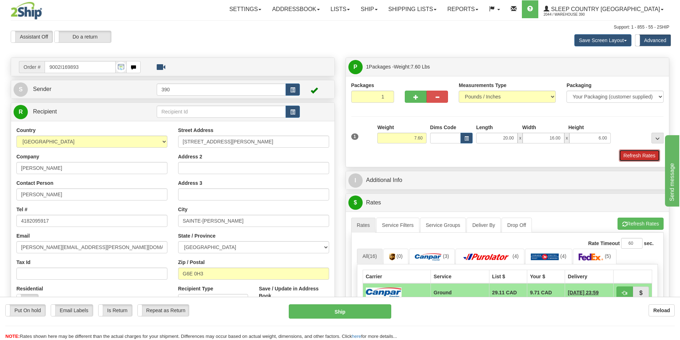
click at [641, 154] on button "Refresh Rates" at bounding box center [639, 156] width 41 height 12
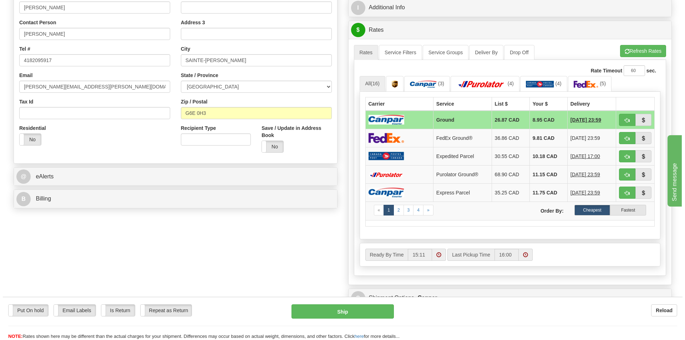
scroll to position [214, 0]
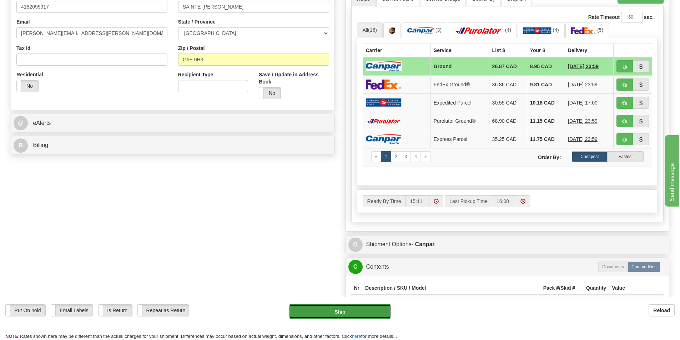
click at [332, 315] on button "Ship" at bounding box center [340, 311] width 102 height 14
type input "1"
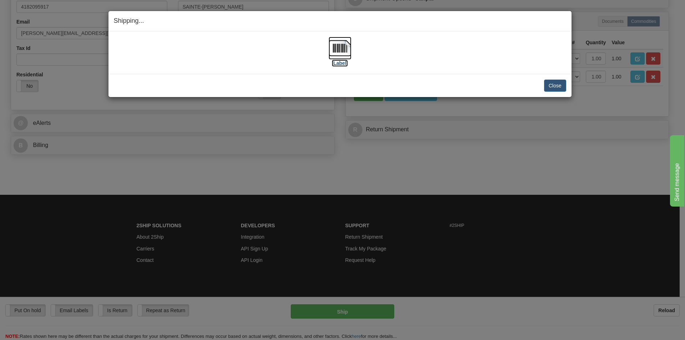
click at [334, 51] on img at bounding box center [340, 48] width 23 height 23
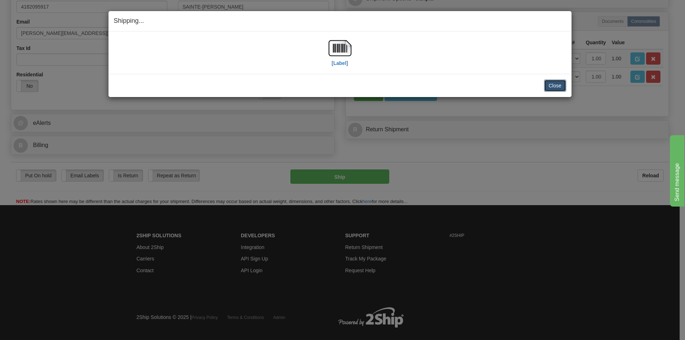
click at [548, 84] on button "Close" at bounding box center [555, 86] width 22 height 12
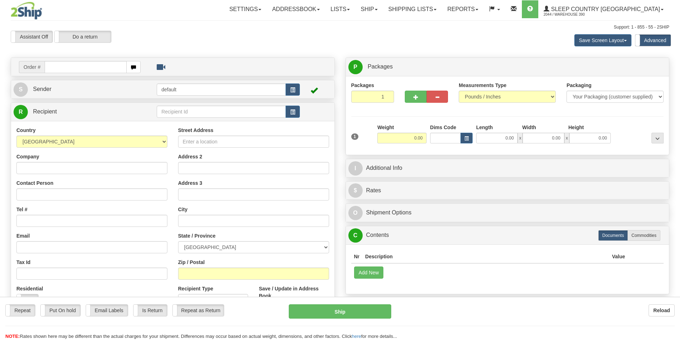
click at [59, 66] on div "Toggle navigation Settings Shipping Preferences Fields Preferences New" at bounding box center [340, 204] width 680 height 409
drag, startPoint x: 0, startPoint y: 0, endPoint x: 59, endPoint y: 66, distance: 88.7
click at [59, 66] on input "text" at bounding box center [86, 67] width 82 height 12
type input "9008i167866"
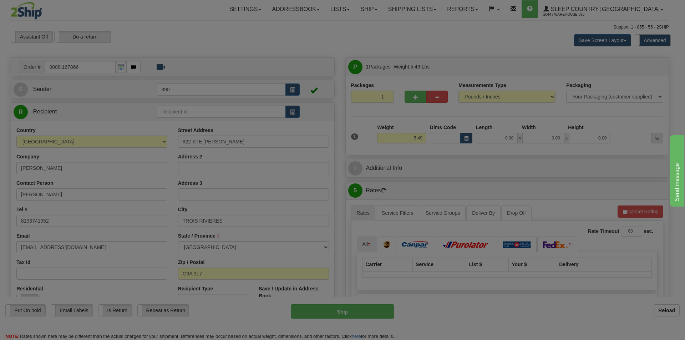
type input "TROIS-RIVIERES"
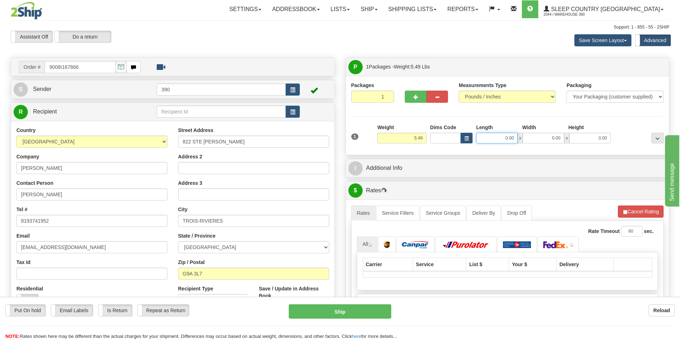
click at [495, 137] on input "0.00" at bounding box center [496, 138] width 41 height 11
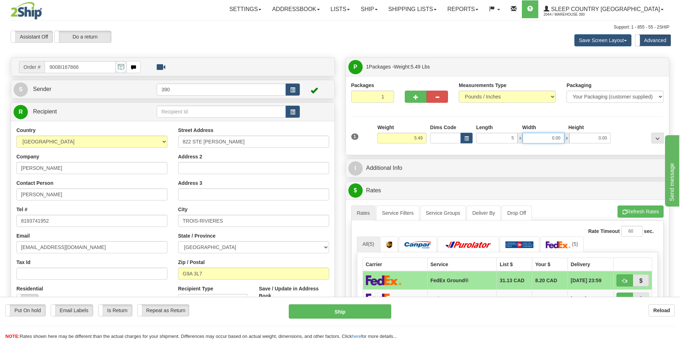
type input "5.00"
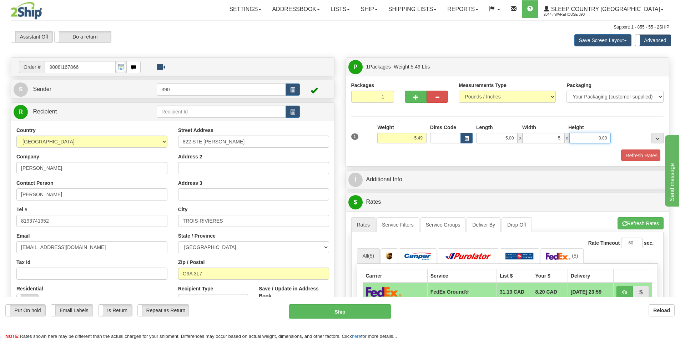
type input "5.00"
type input "14.00"
click at [636, 155] on button "Refresh Rates" at bounding box center [639, 156] width 41 height 12
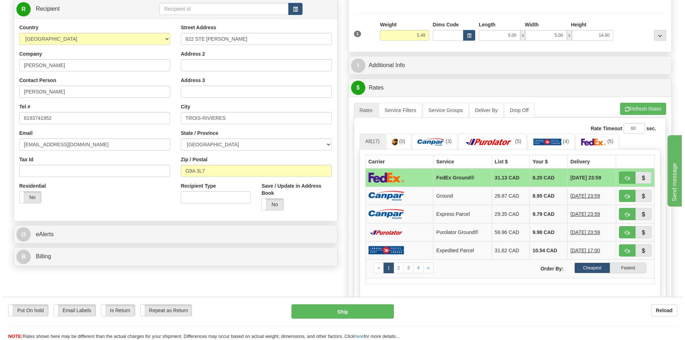
scroll to position [107, 0]
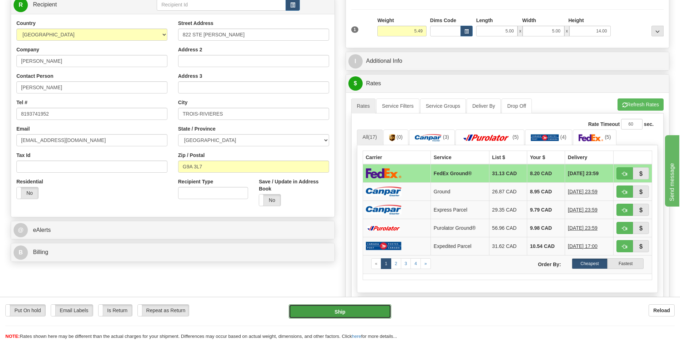
click at [356, 307] on button "Ship" at bounding box center [340, 311] width 102 height 14
type input "92"
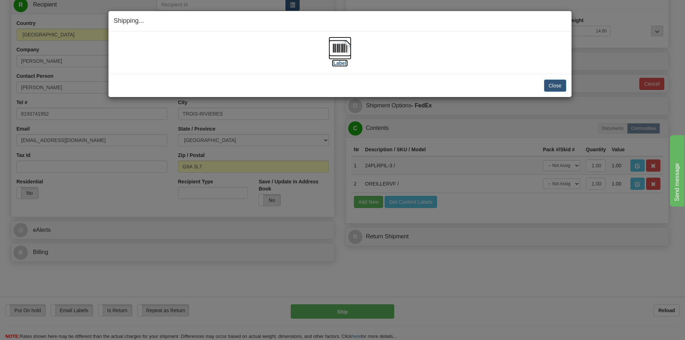
click at [343, 50] on img at bounding box center [340, 48] width 23 height 23
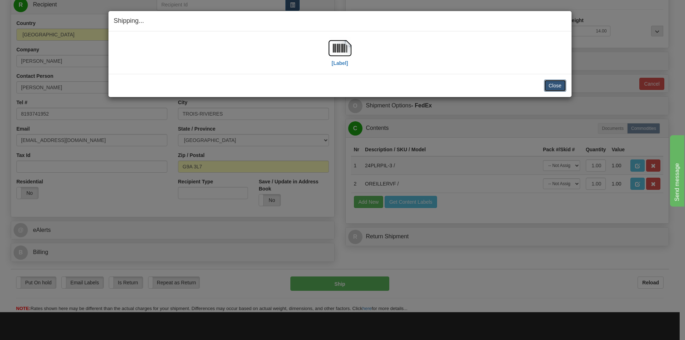
click at [558, 83] on button "Close" at bounding box center [555, 86] width 22 height 12
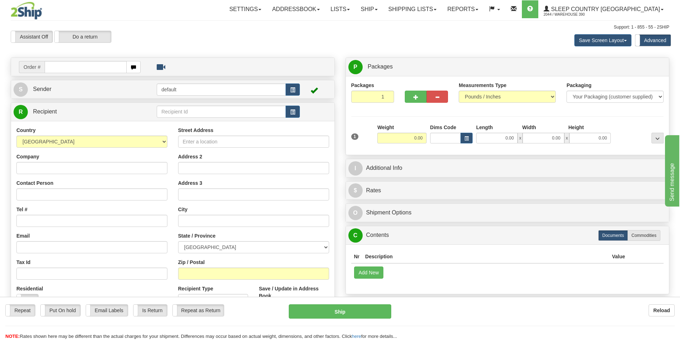
drag, startPoint x: 581, startPoint y: 26, endPoint x: 571, endPoint y: 27, distance: 9.6
click at [581, 26] on div "Support: 1 - 855 - 55 - 2SHIP" at bounding box center [340, 27] width 658 height 6
